Goal: Task Accomplishment & Management: Use online tool/utility

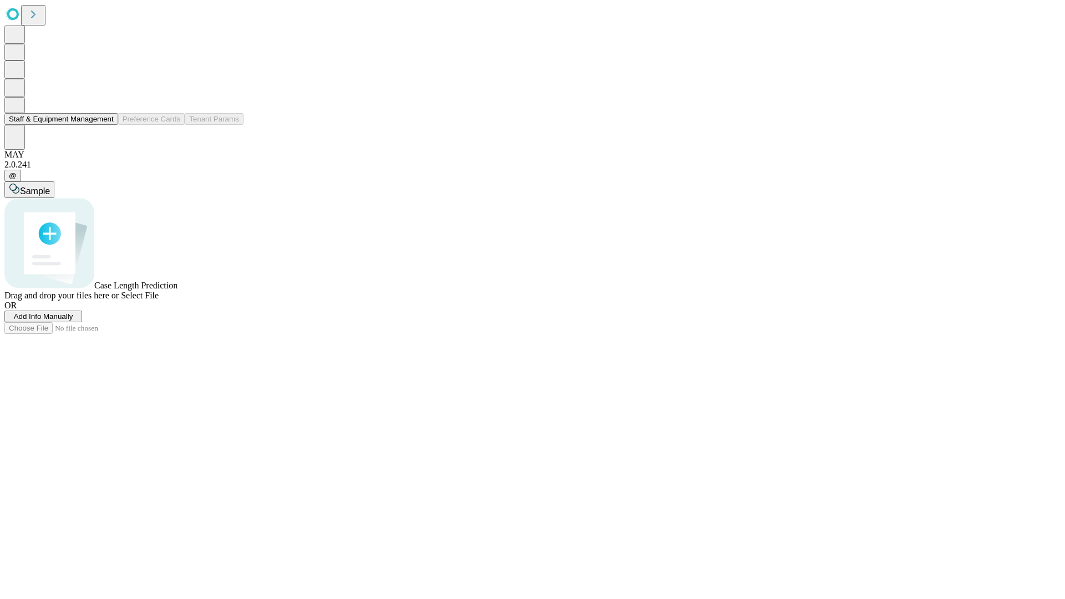
click at [106, 125] on button "Staff & Equipment Management" at bounding box center [61, 119] width 114 height 12
